Goal: Transaction & Acquisition: Subscribe to service/newsletter

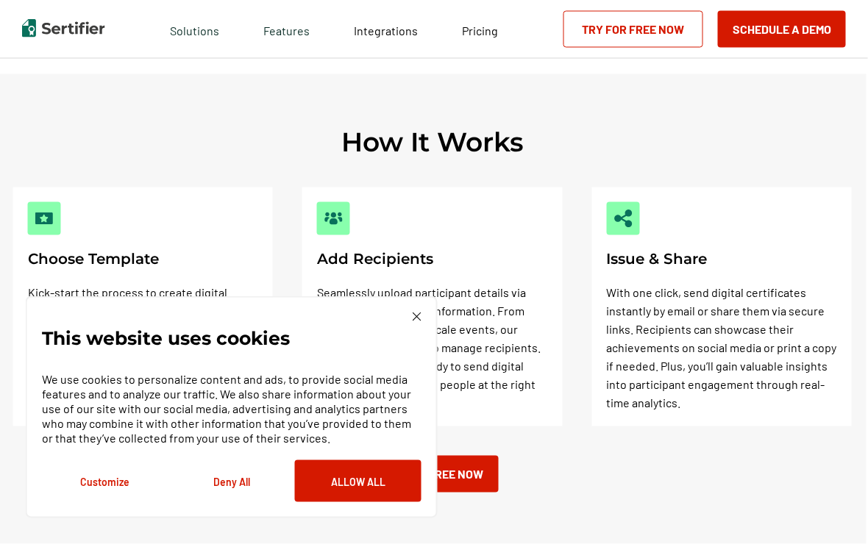
scroll to position [429, 2]
click at [380, 502] on button "Allow All" at bounding box center [358, 481] width 126 height 42
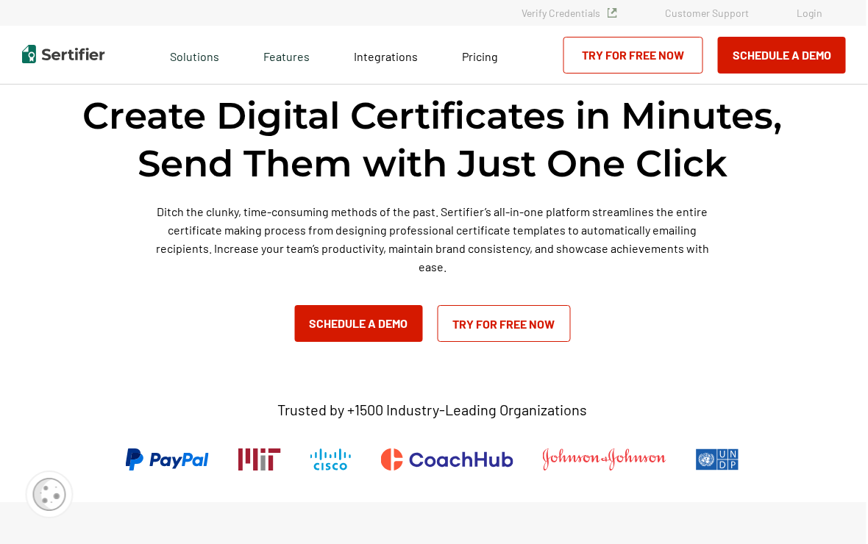
scroll to position [0, 2]
click at [545, 324] on link "Try for Free Now" at bounding box center [503, 323] width 133 height 37
click at [671, 44] on link "Try for Free Now" at bounding box center [633, 55] width 140 height 37
